Goal: Check status

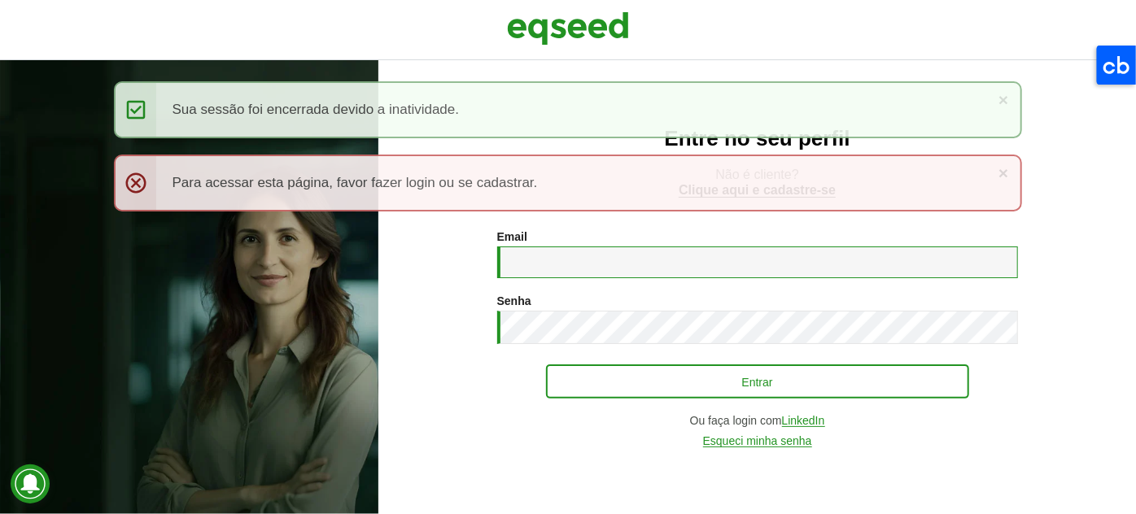
type input "**********"
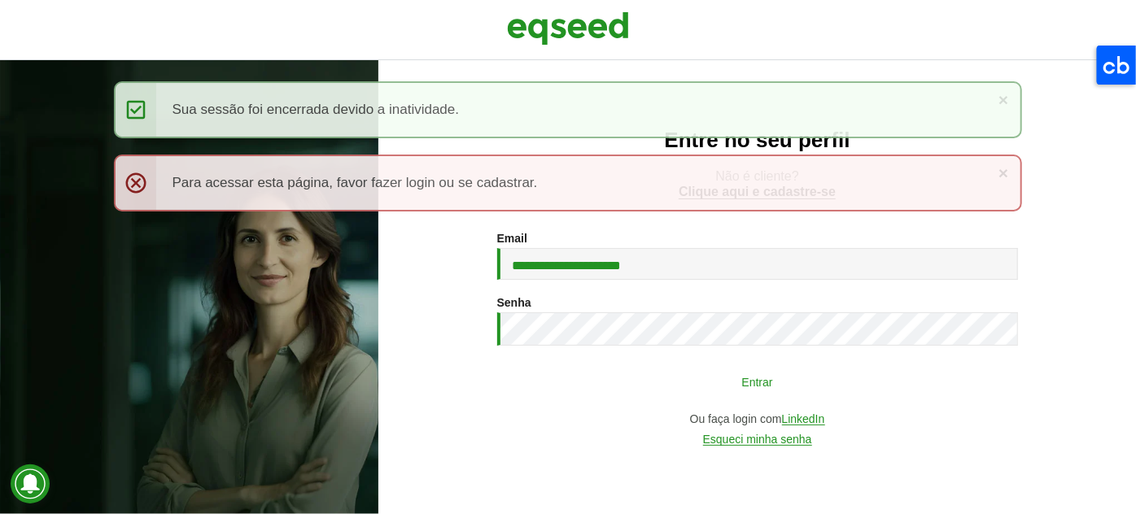
click at [733, 386] on button "Entrar" at bounding box center [757, 381] width 423 height 31
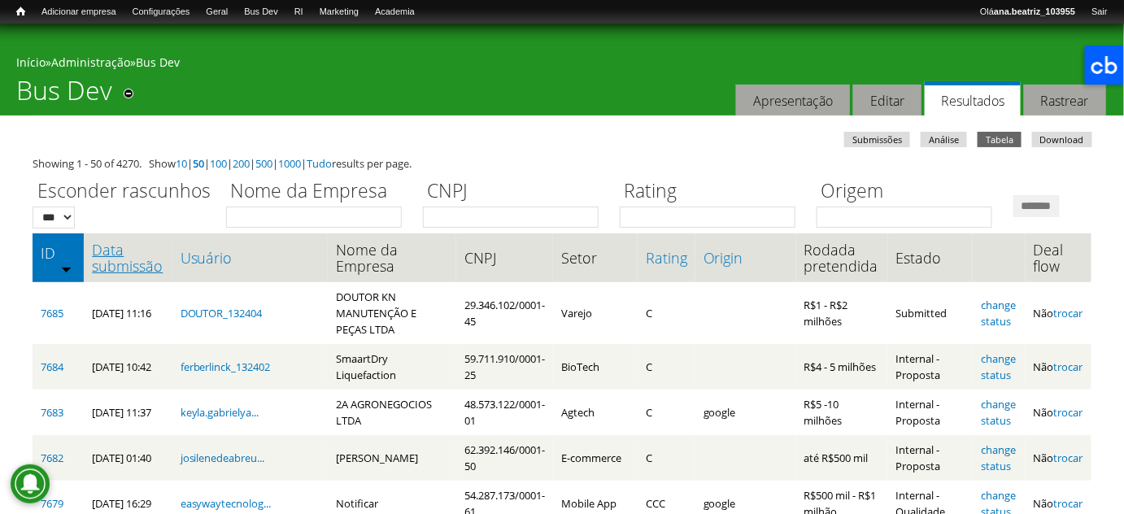
click at [133, 274] on link "Data submissão" at bounding box center [128, 258] width 72 height 33
